Goal: Find specific page/section: Find specific page/section

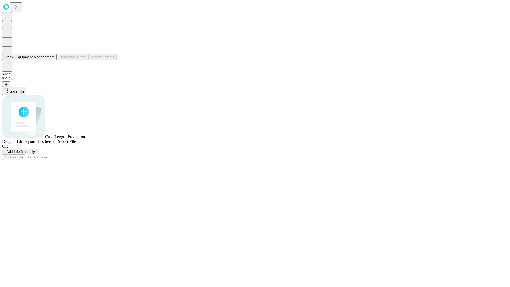
click at [51, 60] on button "Staff & Equipment Management" at bounding box center [29, 57] width 54 height 6
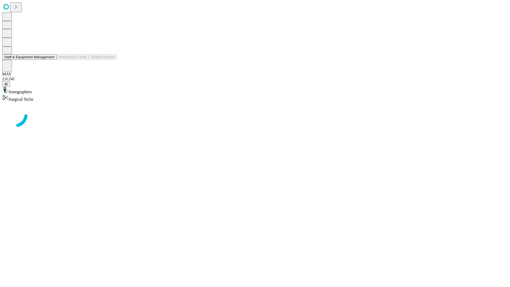
click at [51, 60] on button "Staff & Equipment Management" at bounding box center [29, 57] width 54 height 6
